Goal: Information Seeking & Learning: Learn about a topic

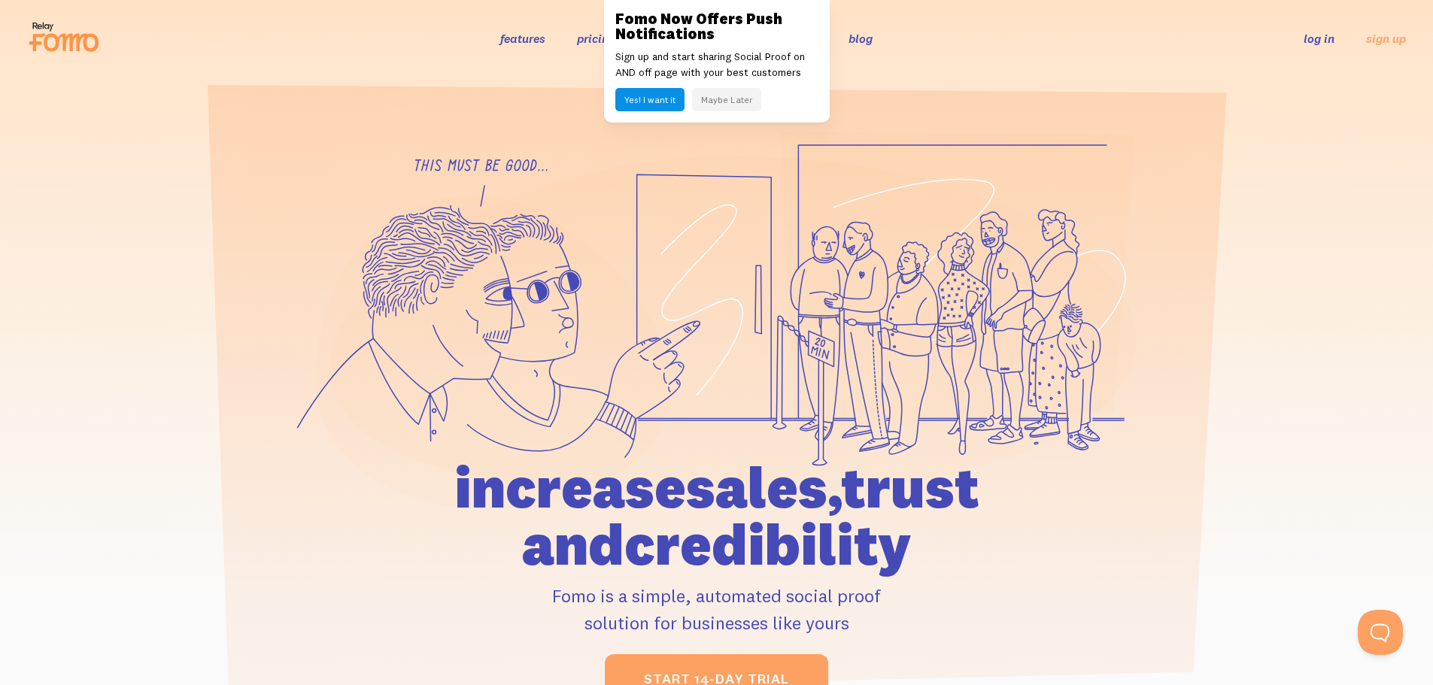
drag, startPoint x: 852, startPoint y: 560, endPoint x: 570, endPoint y: 533, distance: 283.4
click at [570, 533] on h1 "increase sales, trust and credibility" at bounding box center [717, 516] width 697 height 114
copy h1 "credibility"
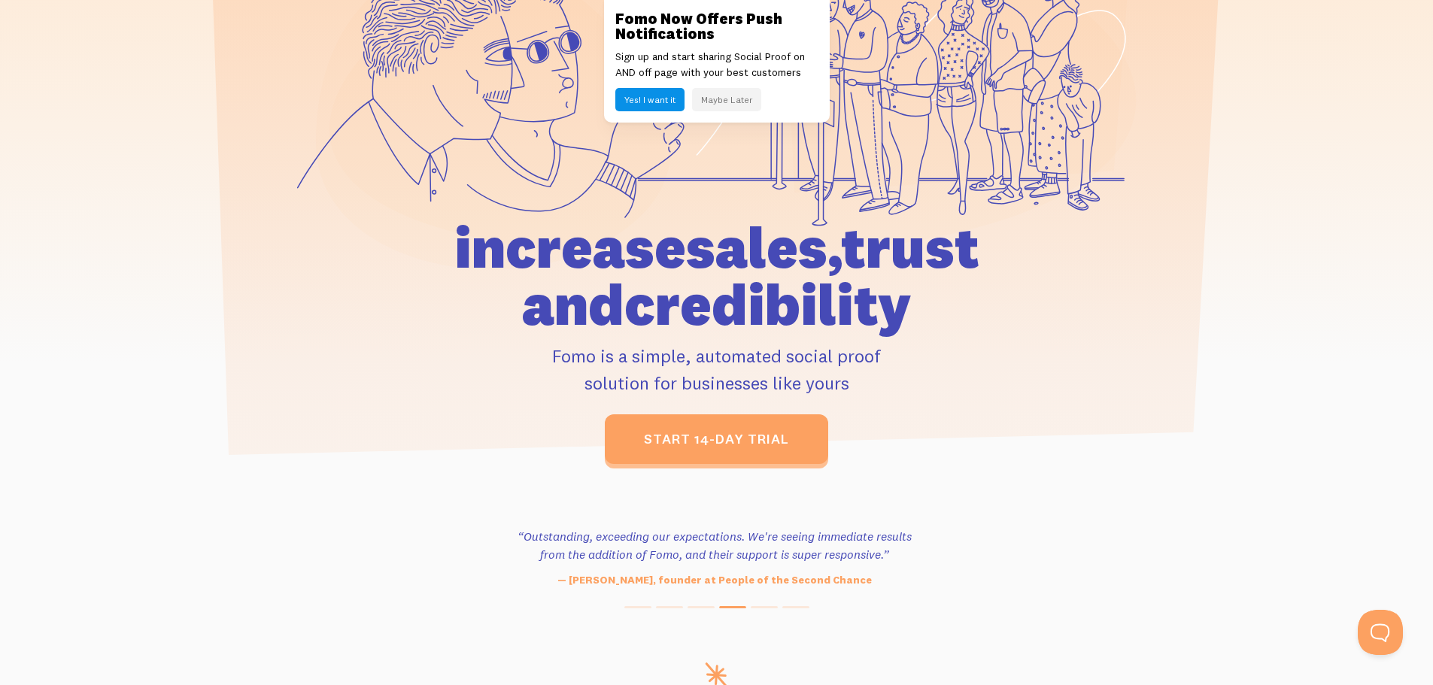
scroll to position [75, 0]
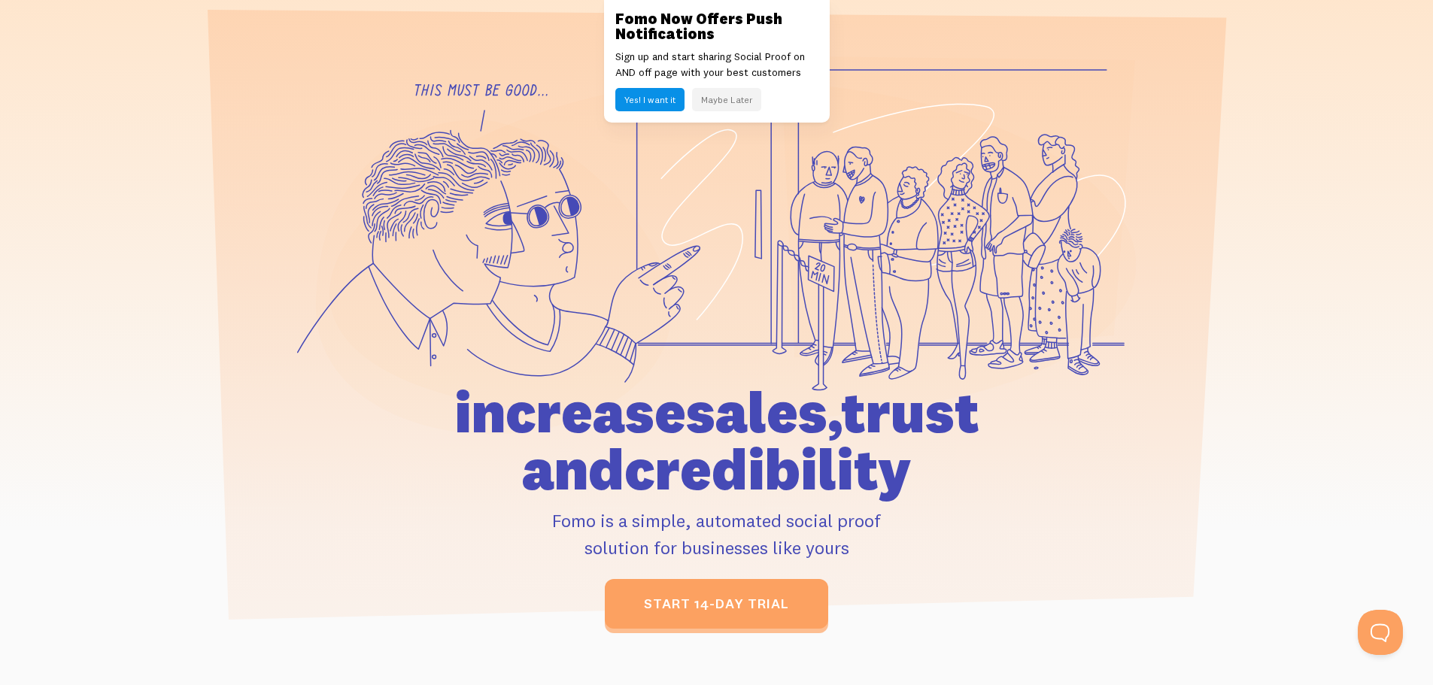
click at [632, 103] on button "Yes! I want it" at bounding box center [649, 99] width 69 height 23
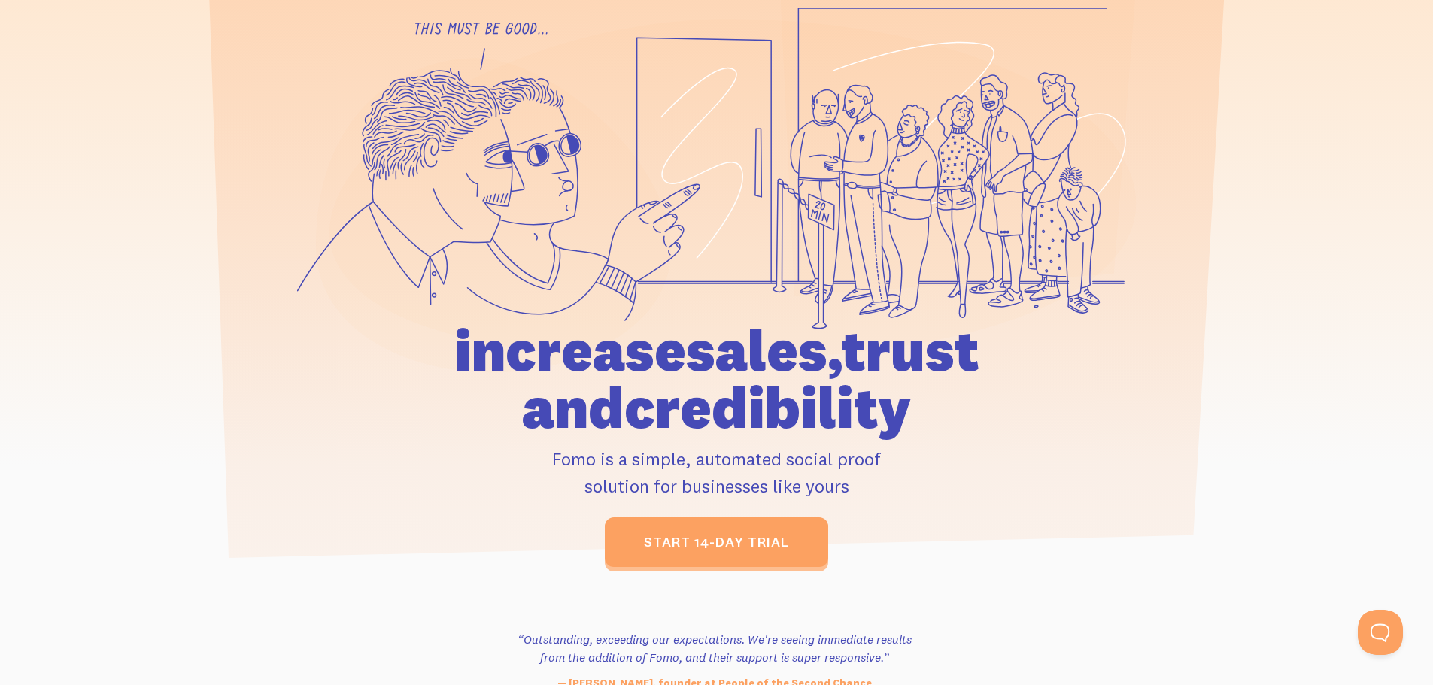
scroll to position [150, 0]
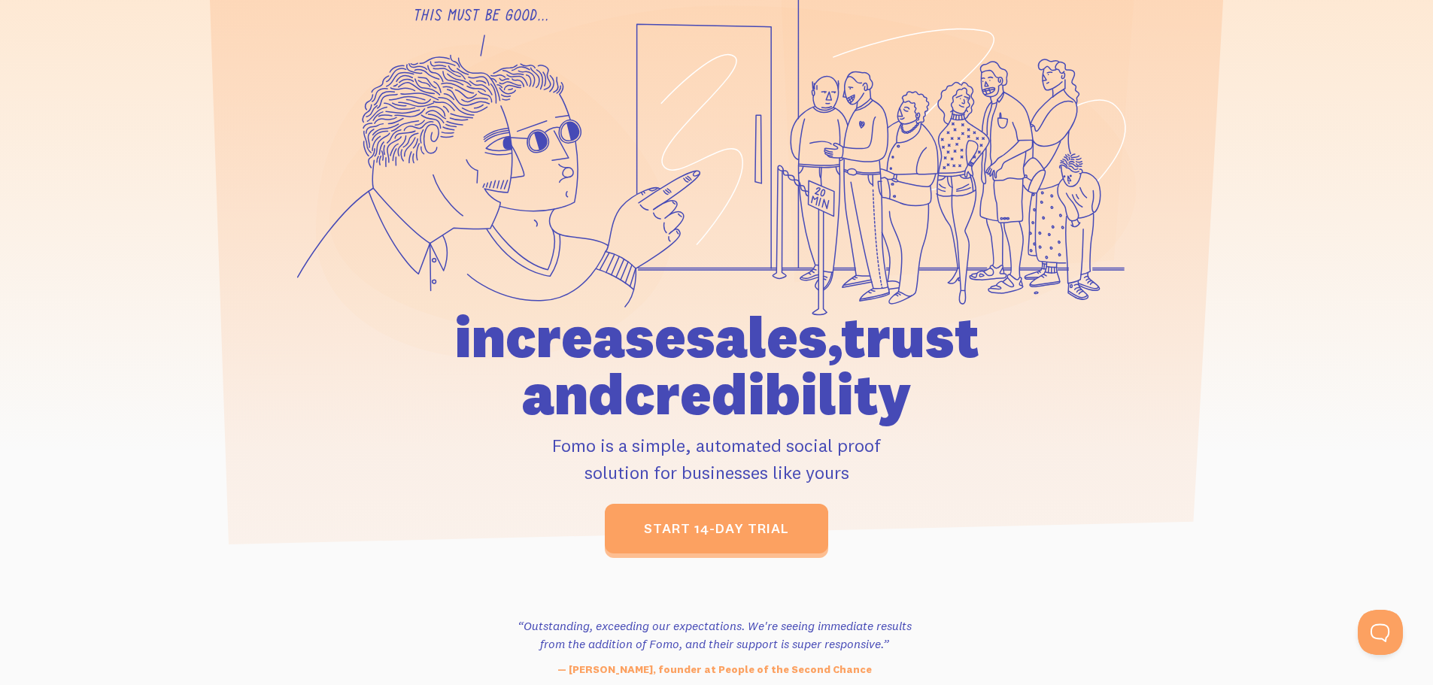
click at [761, 396] on h1 "increase sales, trust and credibility" at bounding box center [717, 365] width 697 height 114
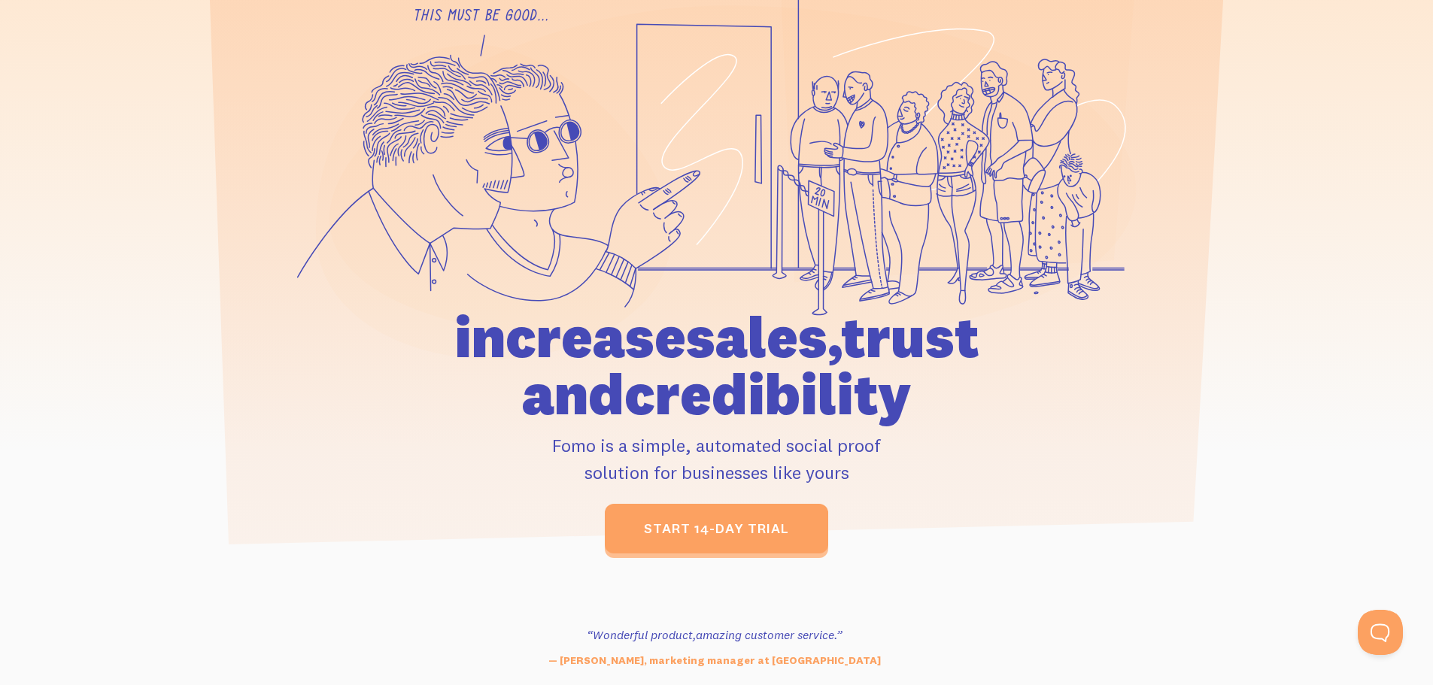
drag, startPoint x: 858, startPoint y: 398, endPoint x: 369, endPoint y: 361, distance: 489.6
click at [369, 361] on h1 "increase sales, trust and credibility" at bounding box center [717, 365] width 697 height 114
click at [877, 406] on h1 "increase sales, trust and credibility" at bounding box center [717, 365] width 697 height 114
drag, startPoint x: 852, startPoint y: 398, endPoint x: 613, endPoint y: 331, distance: 248.4
click at [390, 349] on h1 "increase sales, trust and credibility" at bounding box center [717, 365] width 697 height 114
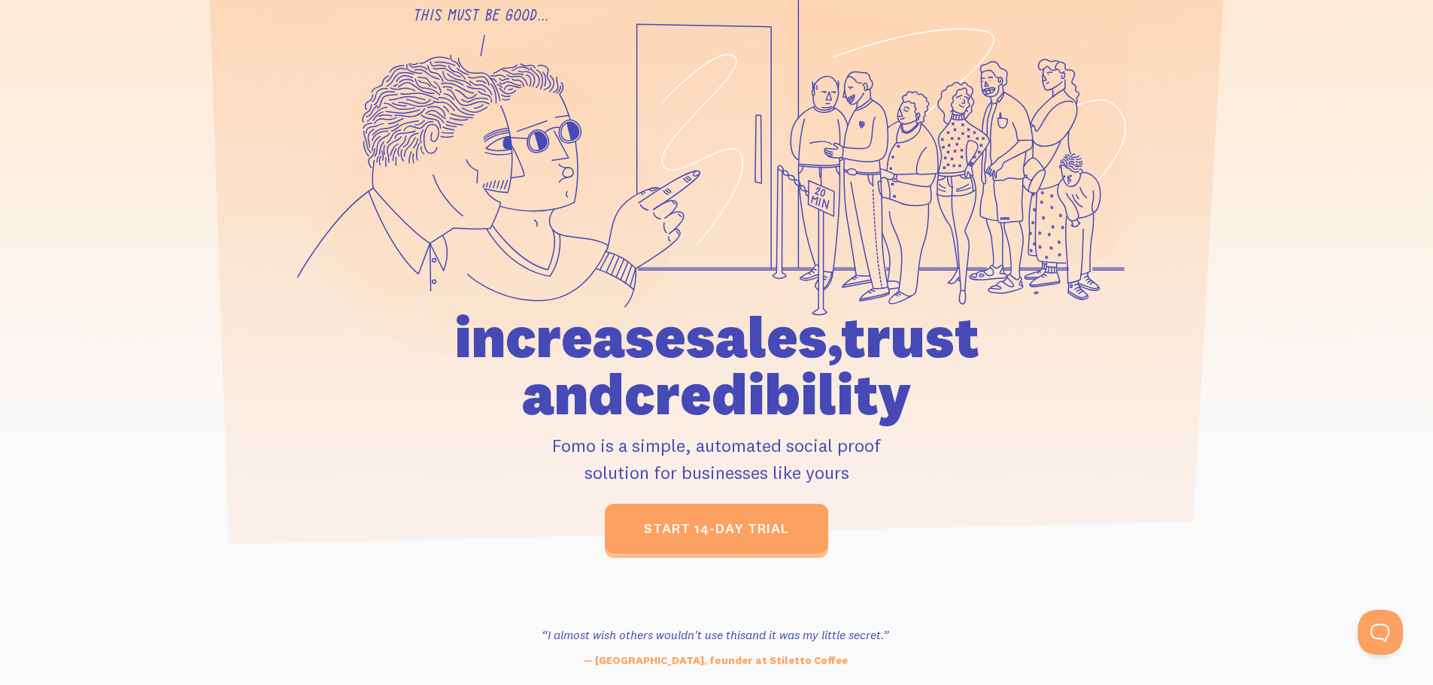
click at [854, 332] on h1 "increase sales, trust and credibility" at bounding box center [717, 365] width 697 height 114
click at [1025, 373] on h1 "increase sales, trust and credibility" at bounding box center [717, 365] width 697 height 114
drag, startPoint x: 840, startPoint y: 393, endPoint x: 584, endPoint y: 317, distance: 267.0
click at [394, 344] on h1 "increase sales, trust and credibility" at bounding box center [717, 365] width 697 height 114
click at [908, 387] on h1 "increase sales, trust and credibility" at bounding box center [717, 365] width 697 height 114
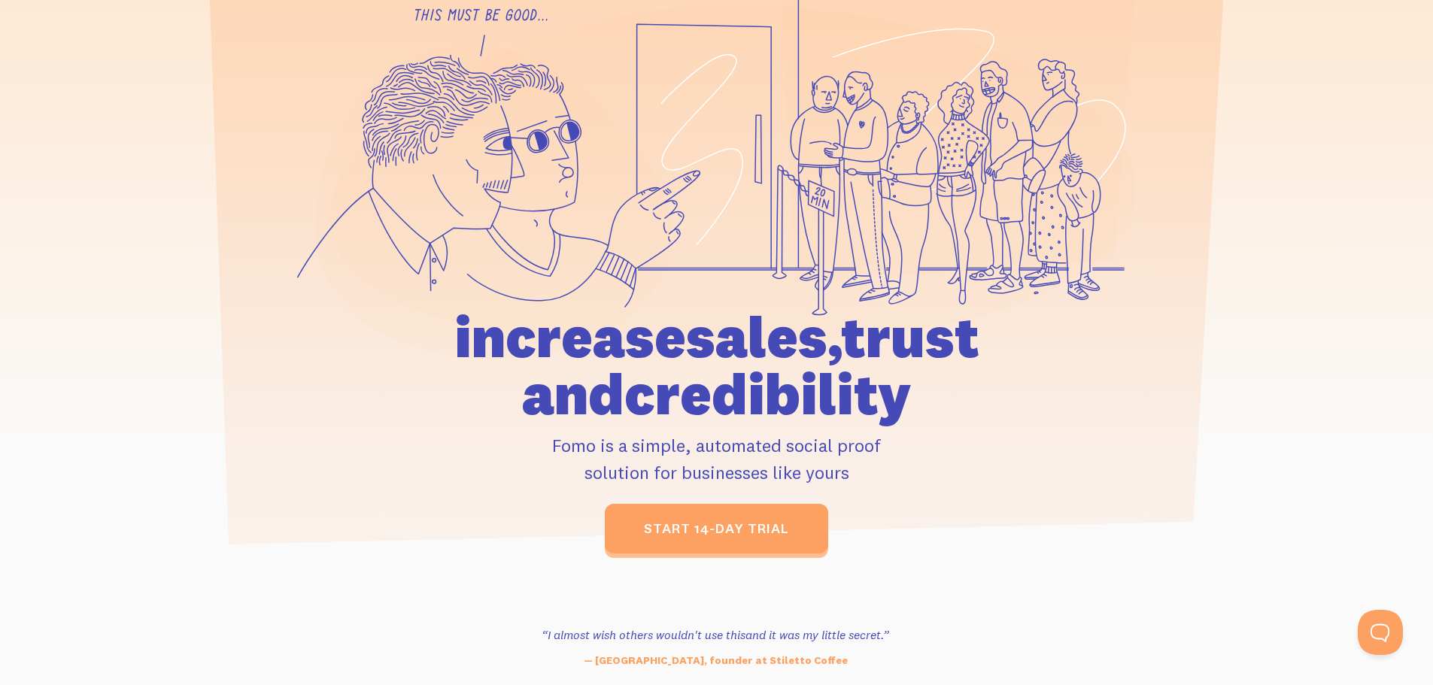
drag, startPoint x: 1017, startPoint y: 393, endPoint x: 959, endPoint y: 388, distance: 58.2
click at [1016, 393] on h1 "increase sales, trust and credibility" at bounding box center [717, 365] width 697 height 114
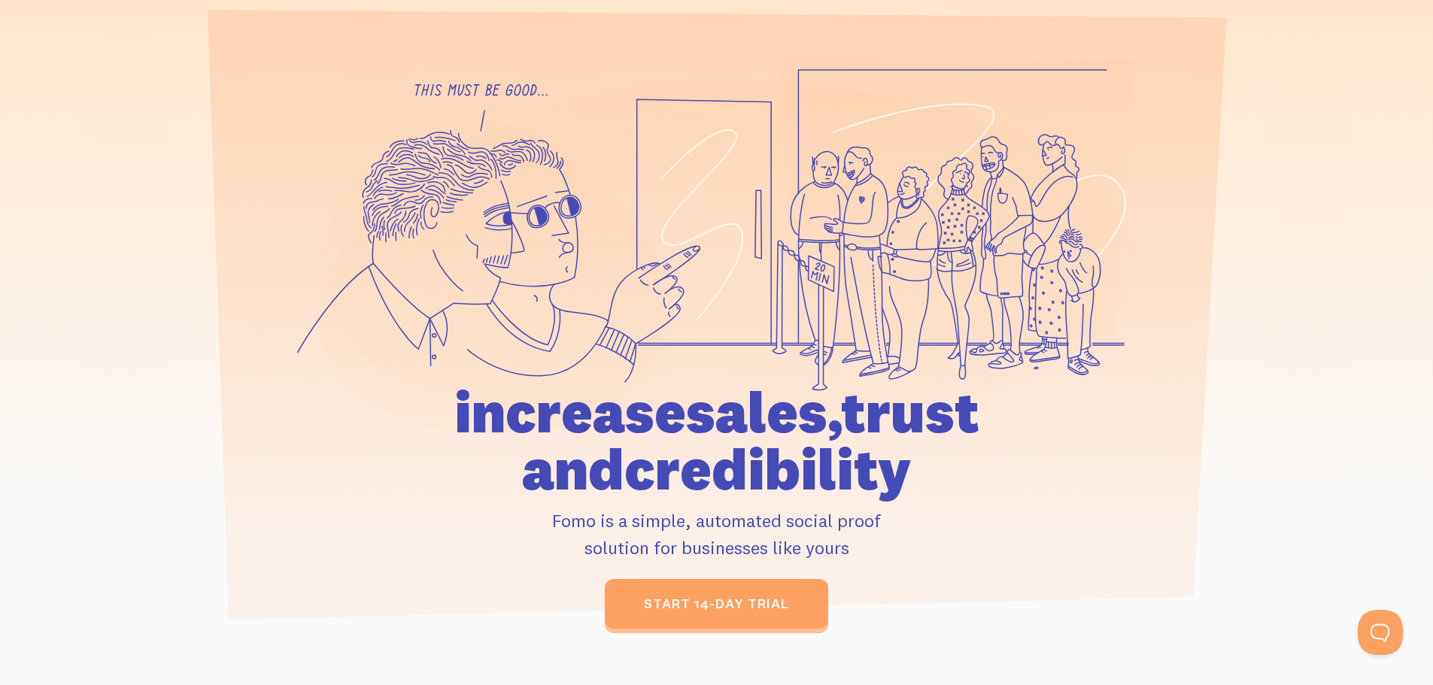
scroll to position [0, 0]
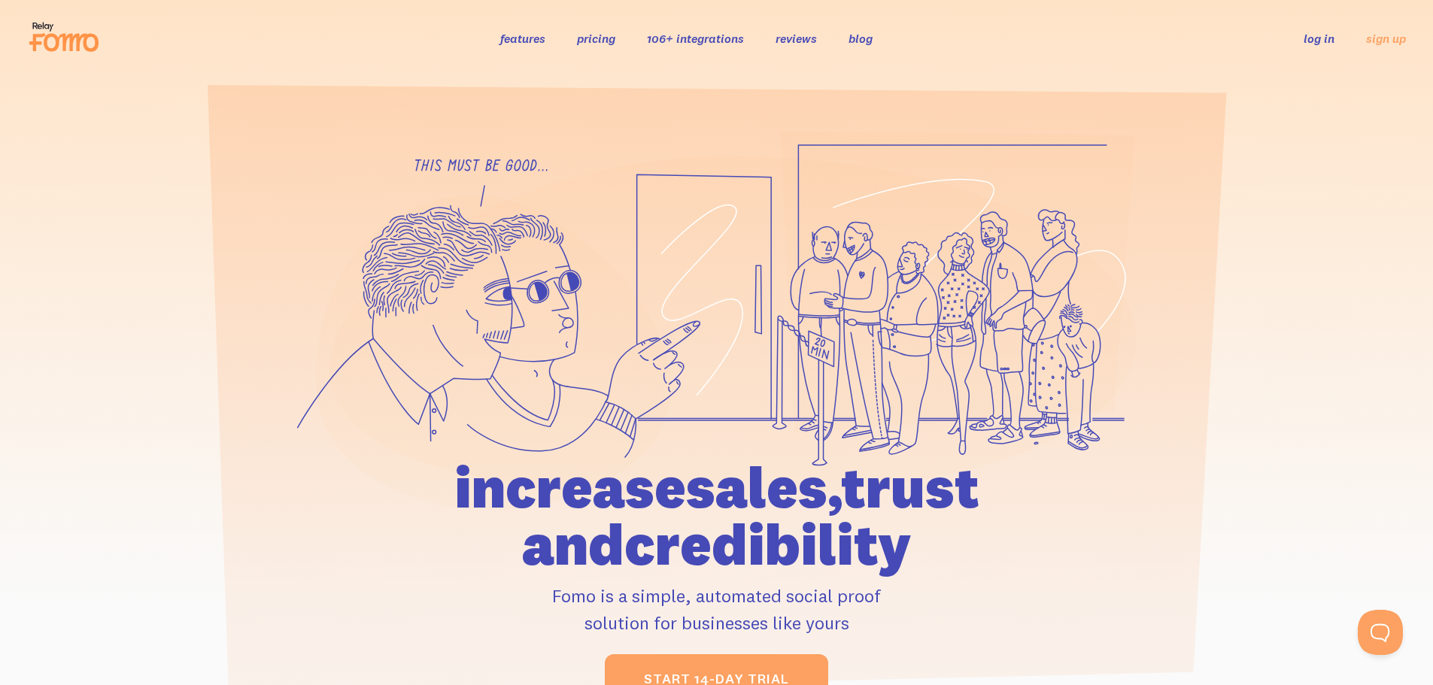
drag, startPoint x: 378, startPoint y: 345, endPoint x: 1440, endPoint y: 38, distance: 1104.9
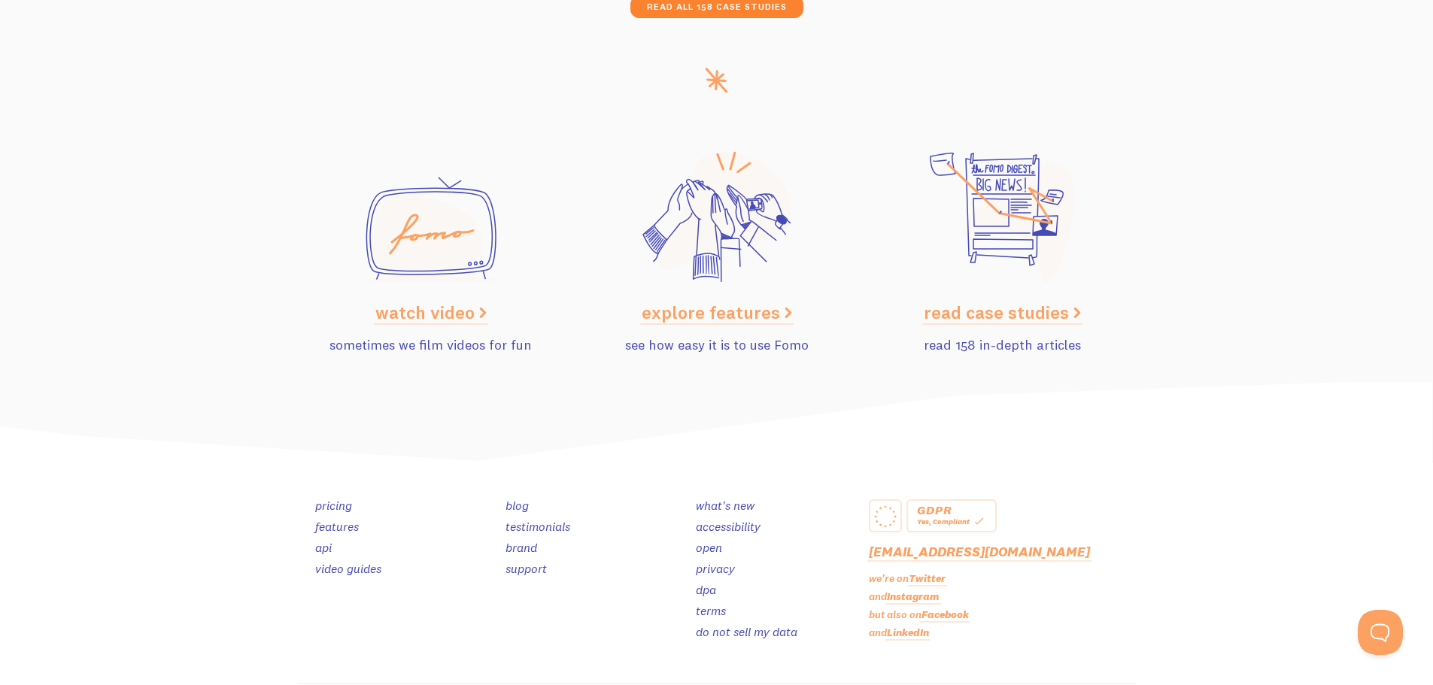
scroll to position [7471, 0]
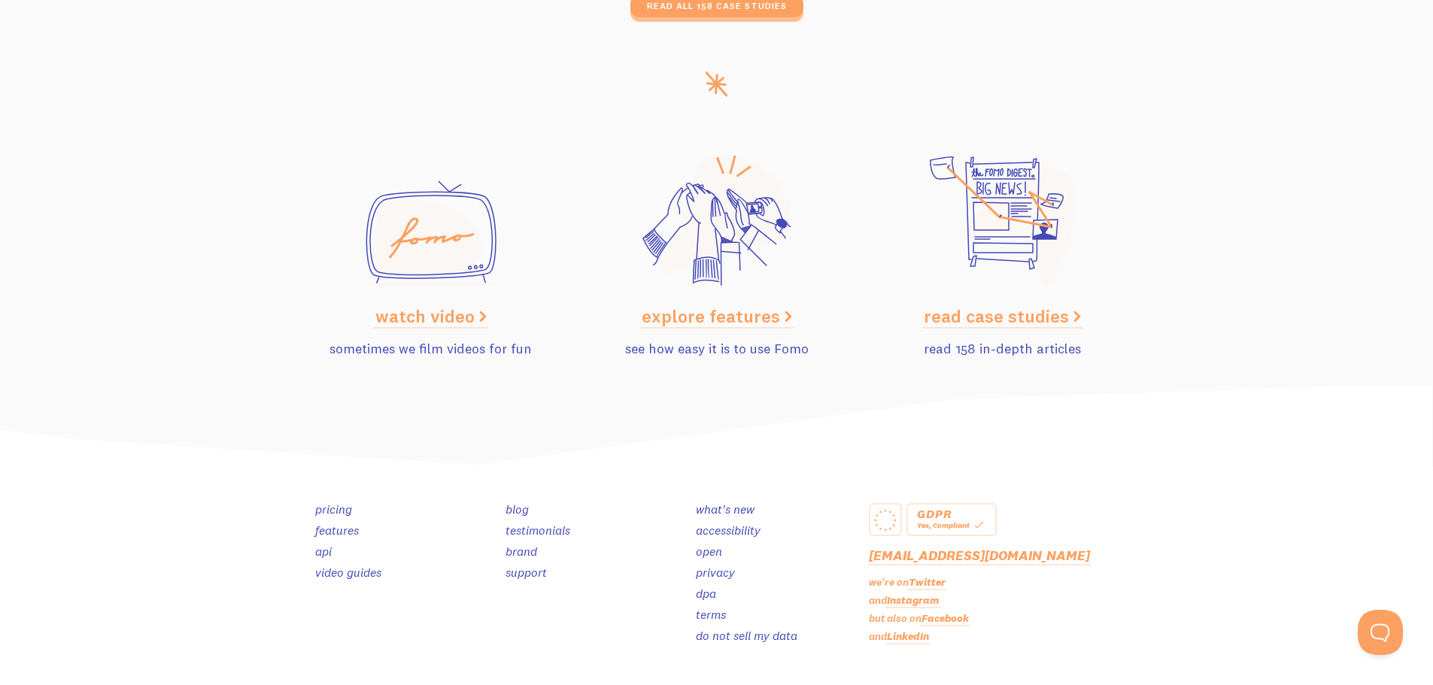
click at [457, 365] on div "watch video sometimes we film videos for fun" at bounding box center [431, 283] width 286 height 205
drag, startPoint x: 532, startPoint y: 355, endPoint x: 321, endPoint y: 330, distance: 212.1
click at [321, 330] on div "watch video sometimes we film videos for fun" at bounding box center [431, 270] width 268 height 178
click at [630, 399] on img at bounding box center [716, 427] width 1433 height 83
click at [563, 330] on div "watch video sometimes we film videos for fun" at bounding box center [431, 270] width 268 height 178
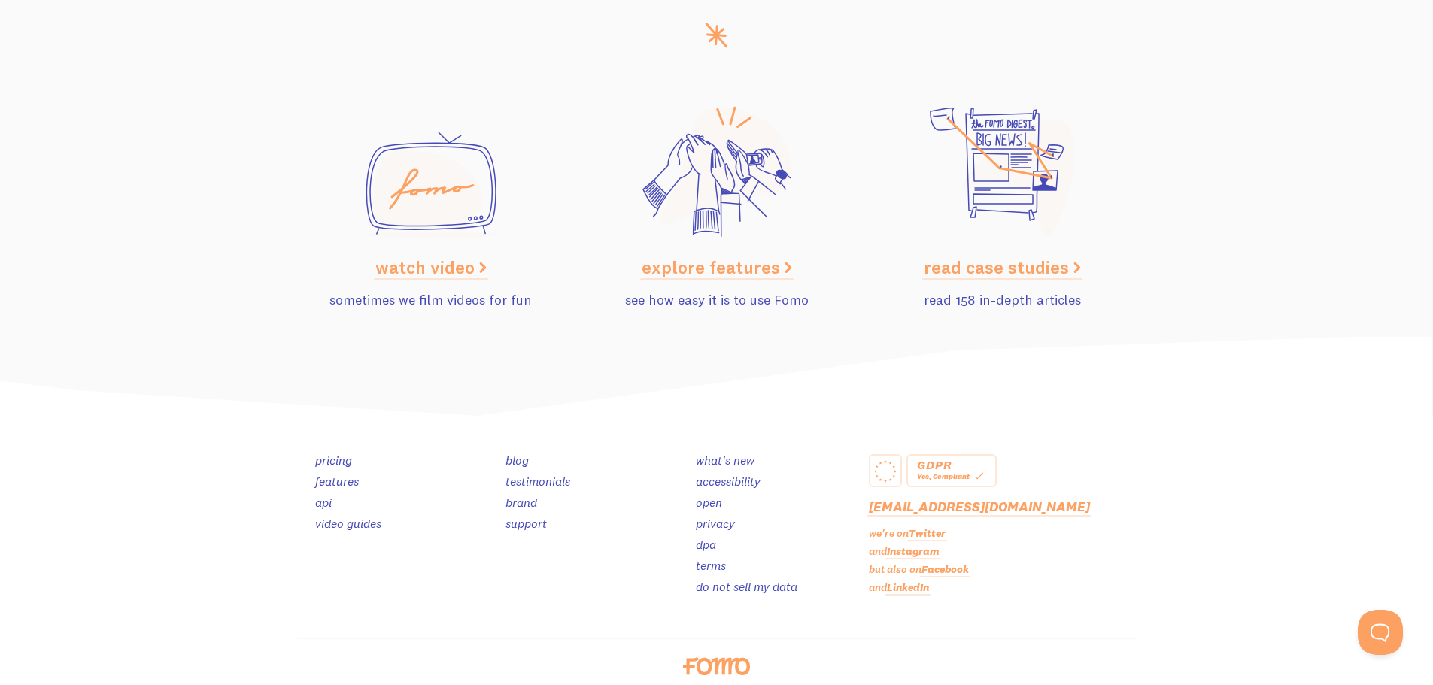
scroll to position [7547, 0]
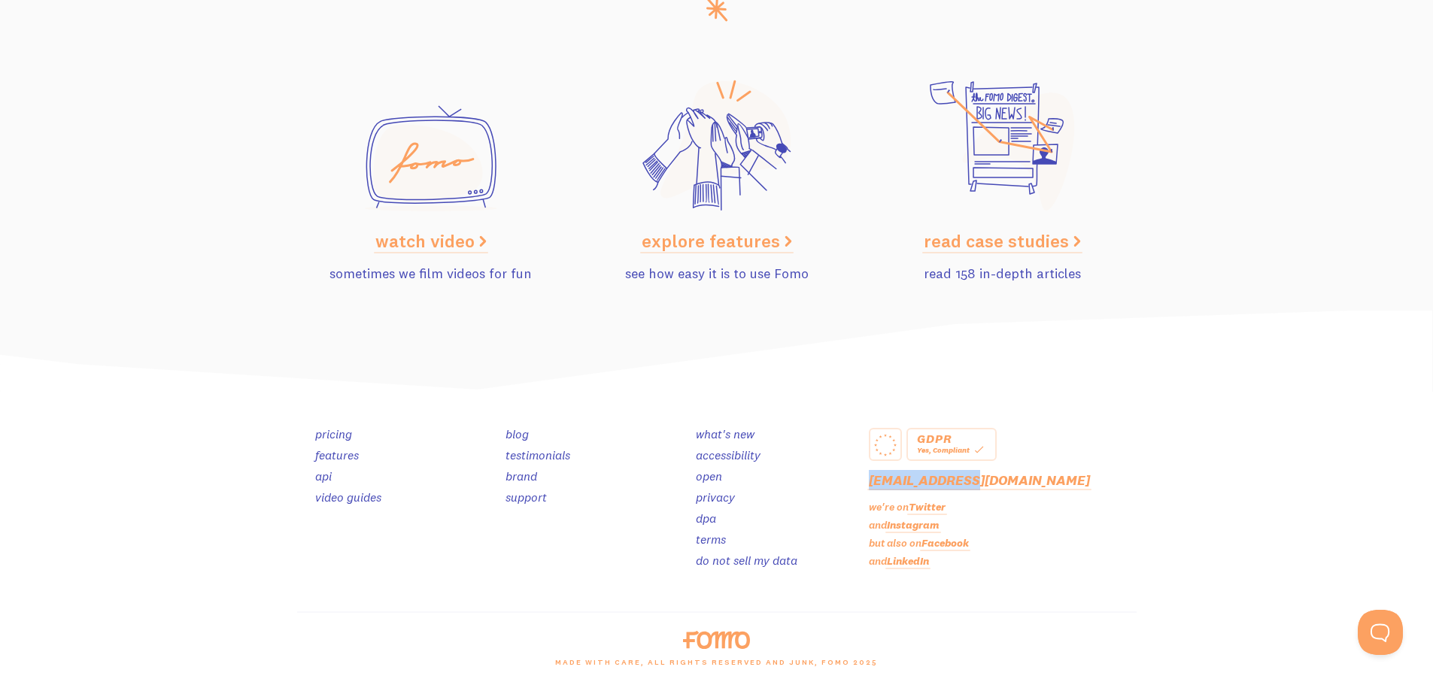
drag, startPoint x: 982, startPoint y: 485, endPoint x: 860, endPoint y: 472, distance: 123.3
click at [860, 472] on div "GDPR Yes, Compliant [EMAIL_ADDRESS][DOMAIN_NAME] we're on Twitter and Instagram…" at bounding box center [1003, 501] width 286 height 147
copy link "[EMAIL_ADDRESS][DOMAIN_NAME]"
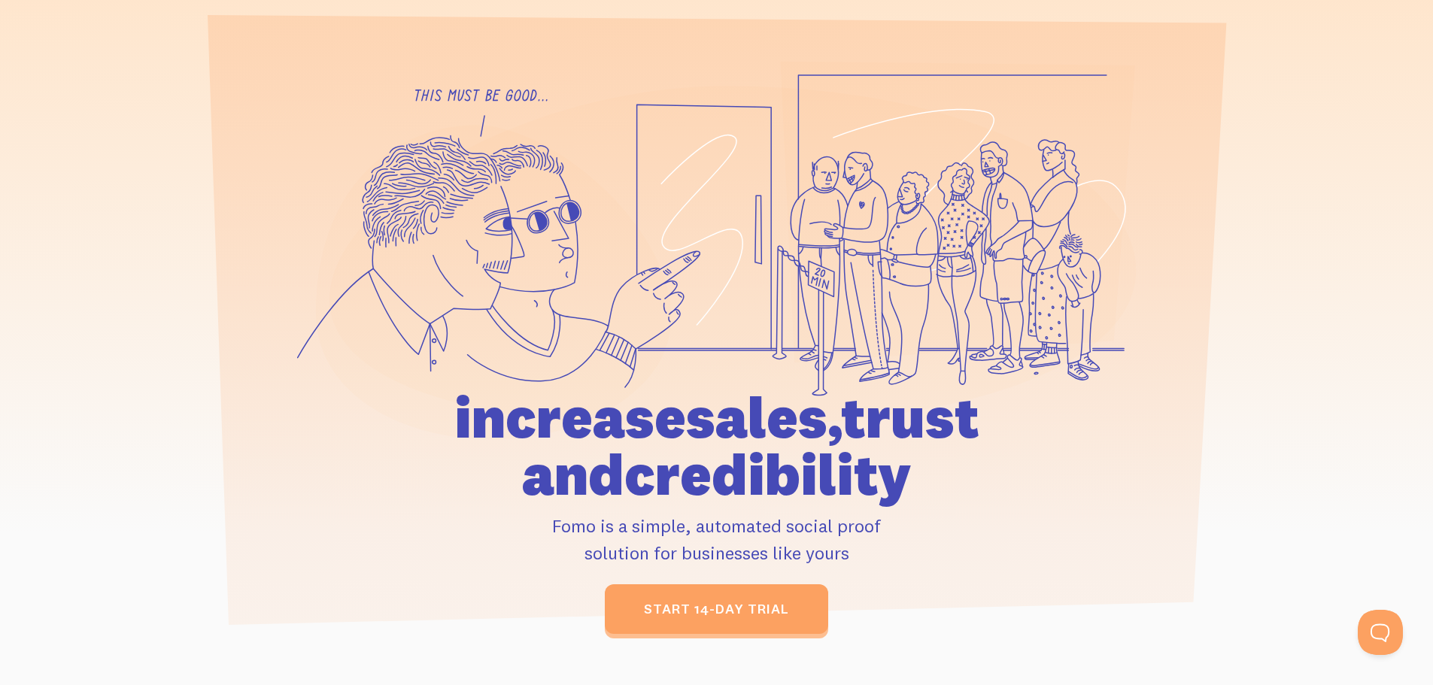
scroll to position [0, 0]
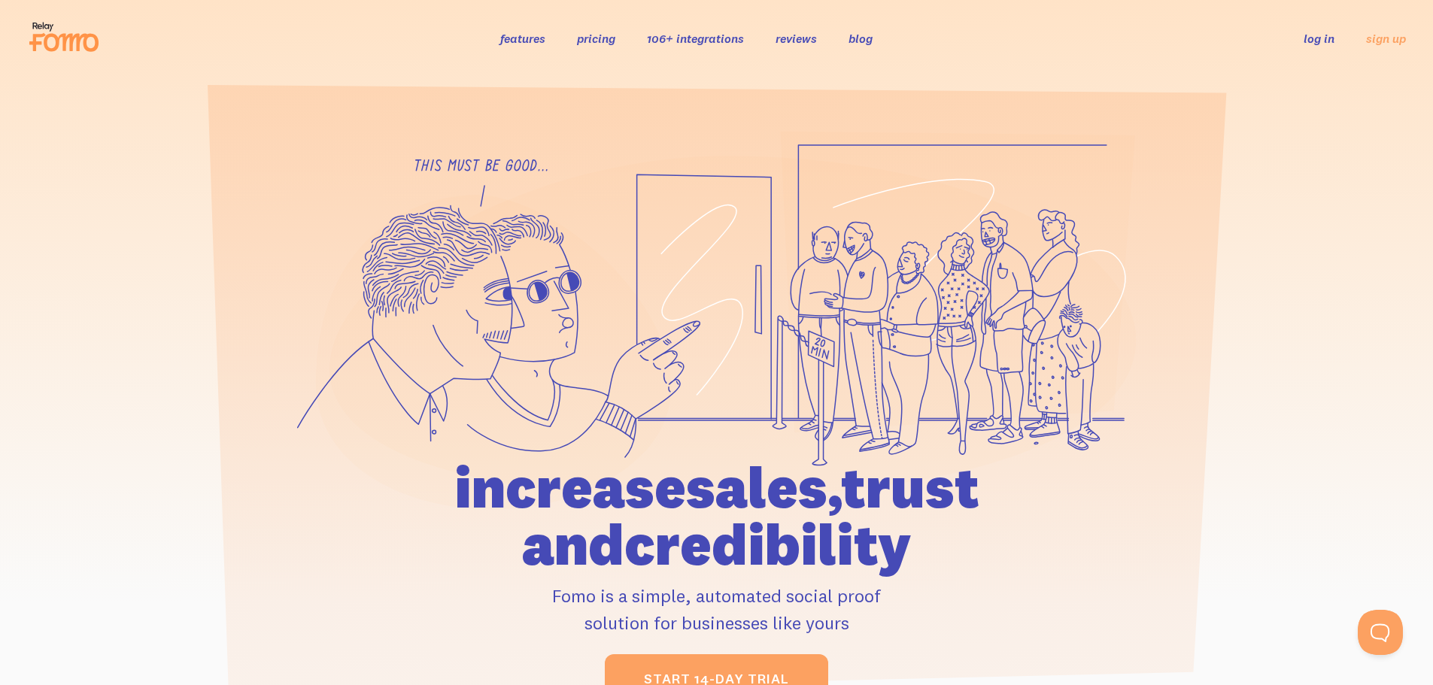
click at [714, 44] on link "106+ integrations" at bounding box center [695, 38] width 97 height 15
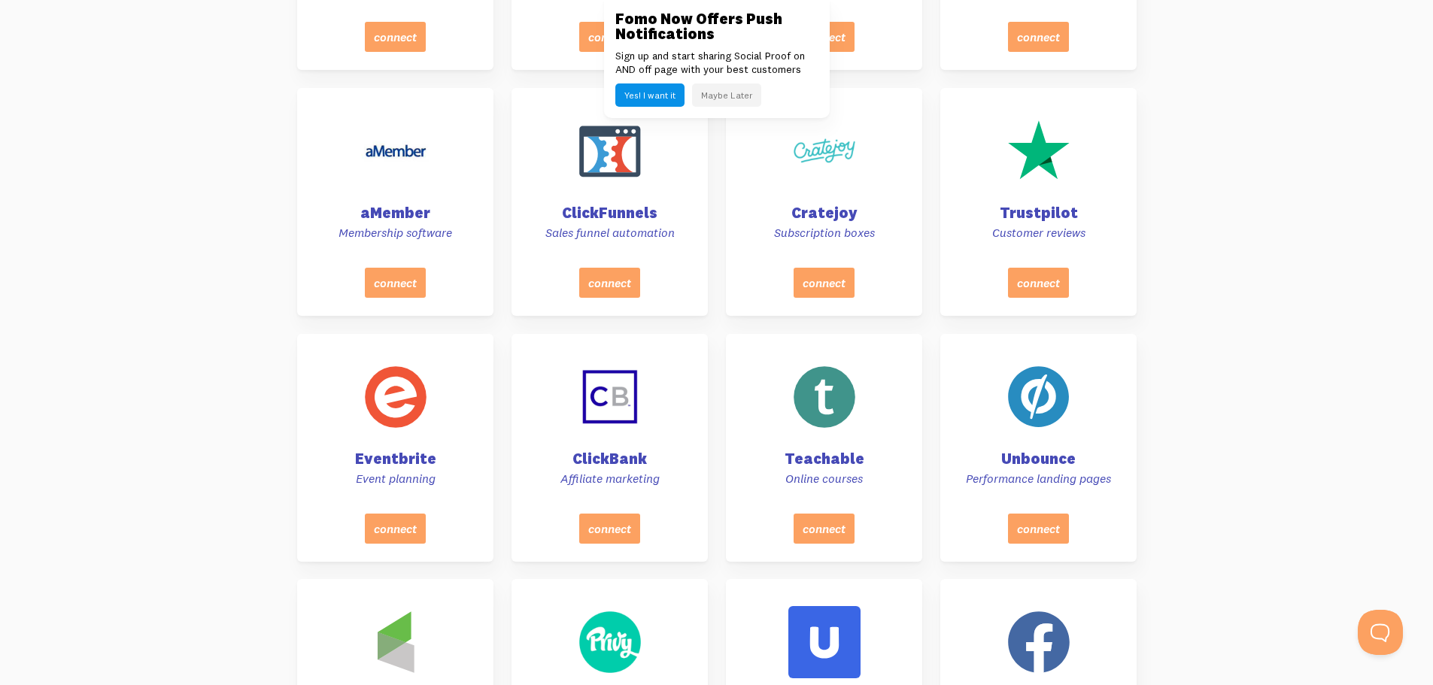
scroll to position [1655, 0]
